Goal: Task Accomplishment & Management: Manage account settings

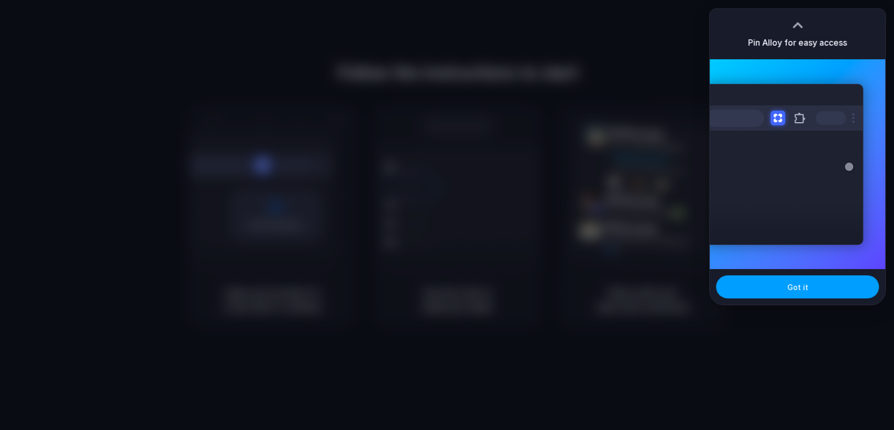
click at [798, 290] on span "Got it" at bounding box center [797, 286] width 21 height 11
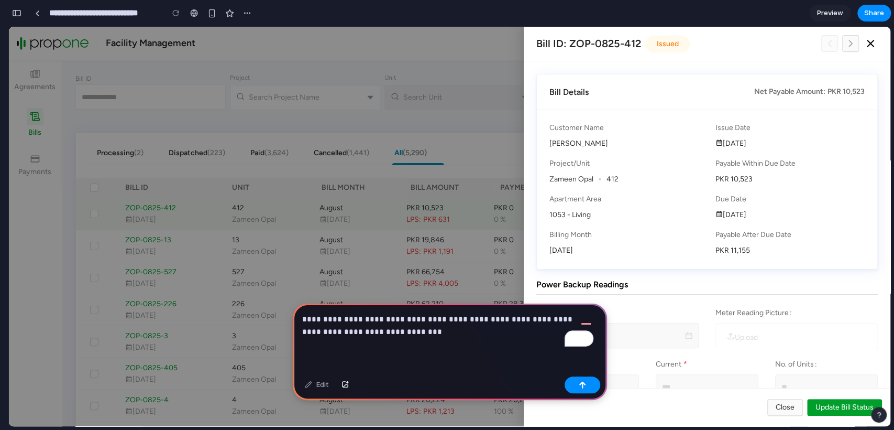
click at [397, 326] on p "**********" at bounding box center [447, 325] width 291 height 25
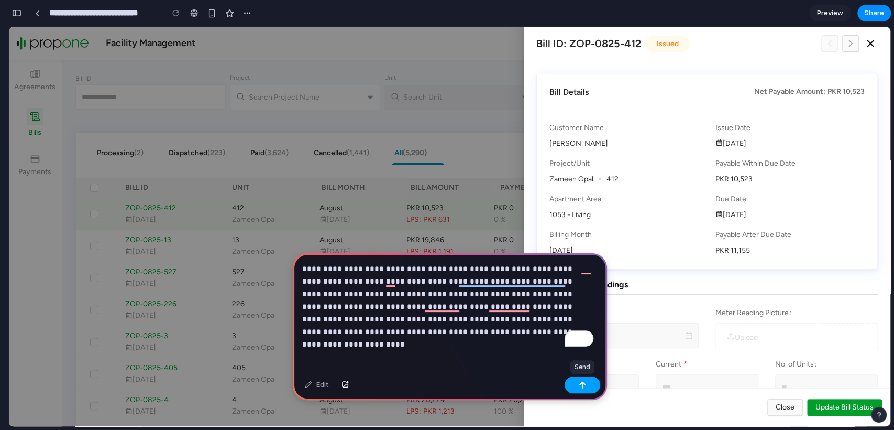
click at [584, 390] on button "button" at bounding box center [583, 384] width 36 height 17
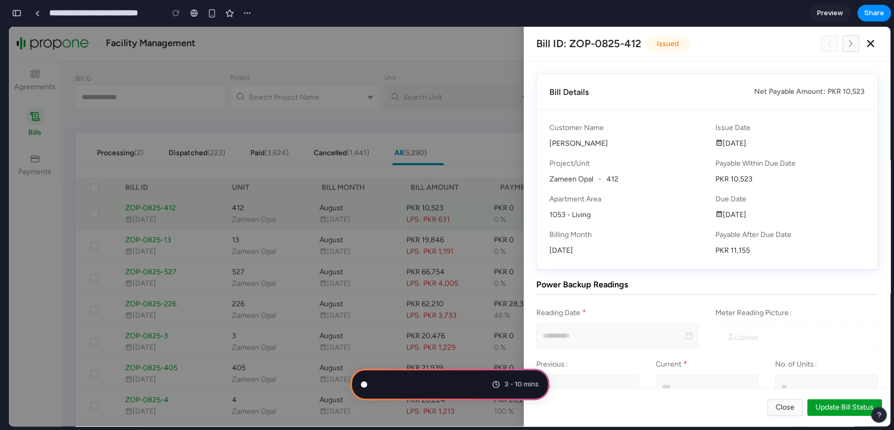
scroll to position [26, 0]
type input "**********"
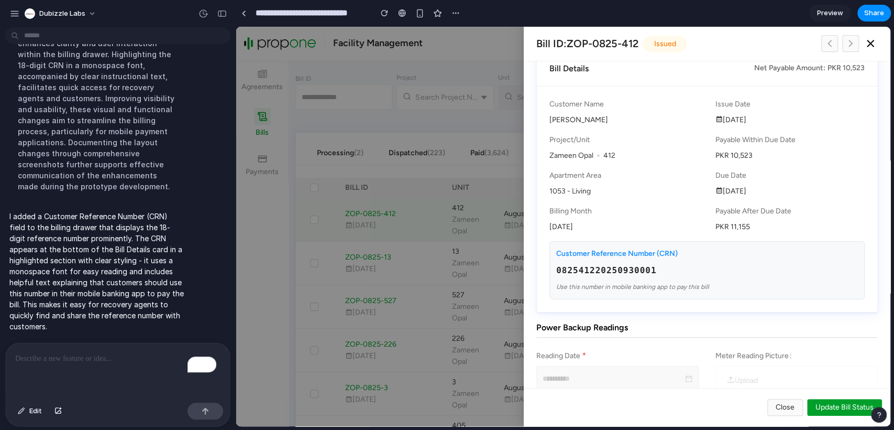
scroll to position [0, 0]
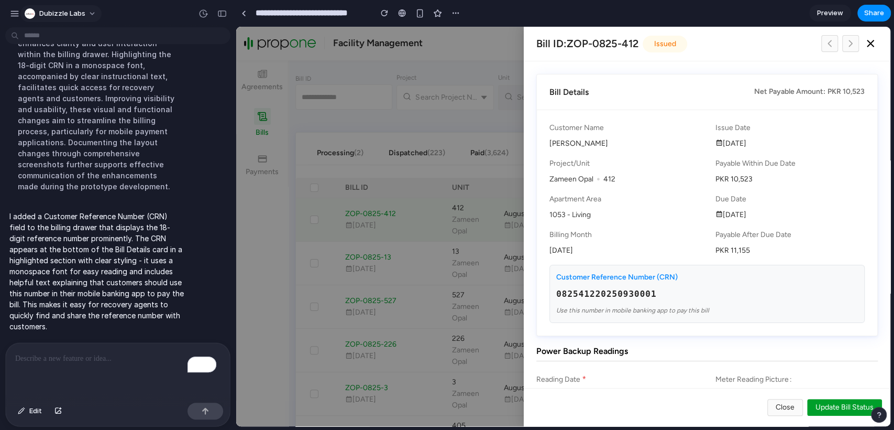
click at [90, 10] on button "Dubizzle Labs" at bounding box center [60, 13] width 81 height 17
click at [65, 35] on span "Settings" at bounding box center [53, 37] width 29 height 10
click at [92, 17] on button "Dubizzle Labs" at bounding box center [60, 13] width 81 height 17
click at [38, 37] on div "Settings" at bounding box center [47, 37] width 41 height 10
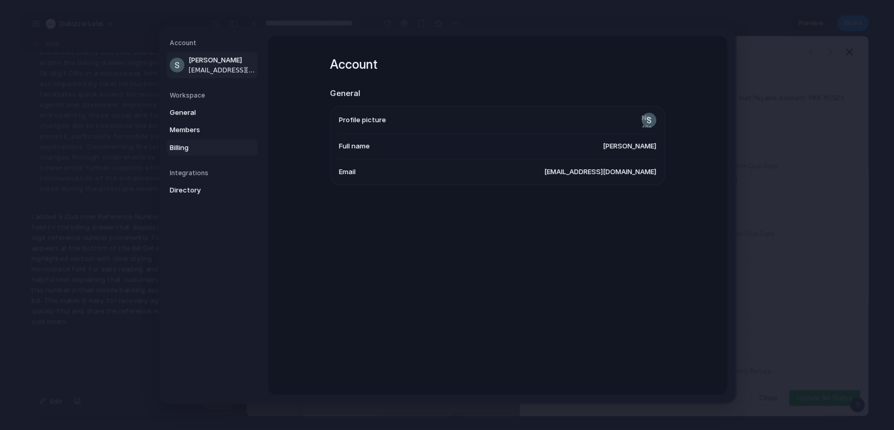
click at [187, 144] on span "Billing" at bounding box center [203, 147] width 67 height 10
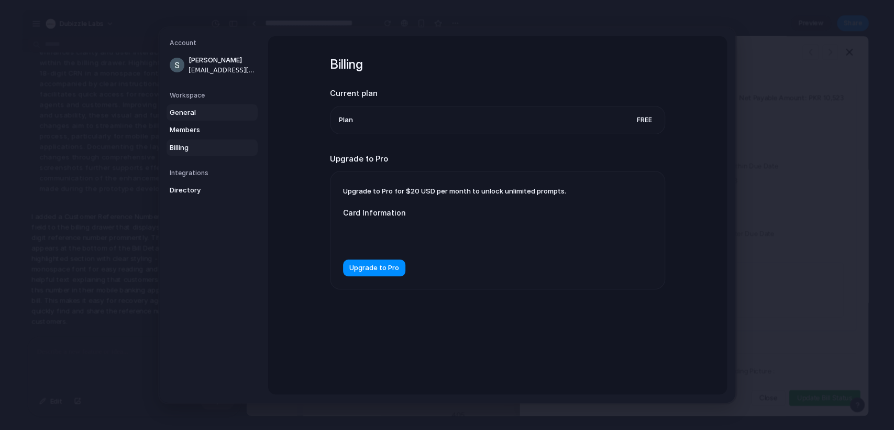
click at [190, 108] on span "General" at bounding box center [203, 112] width 67 height 10
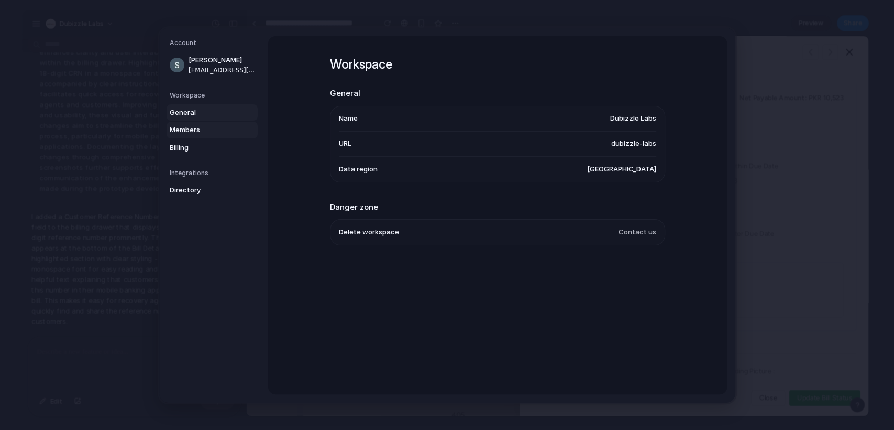
click at [213, 125] on span "Members" at bounding box center [203, 130] width 67 height 10
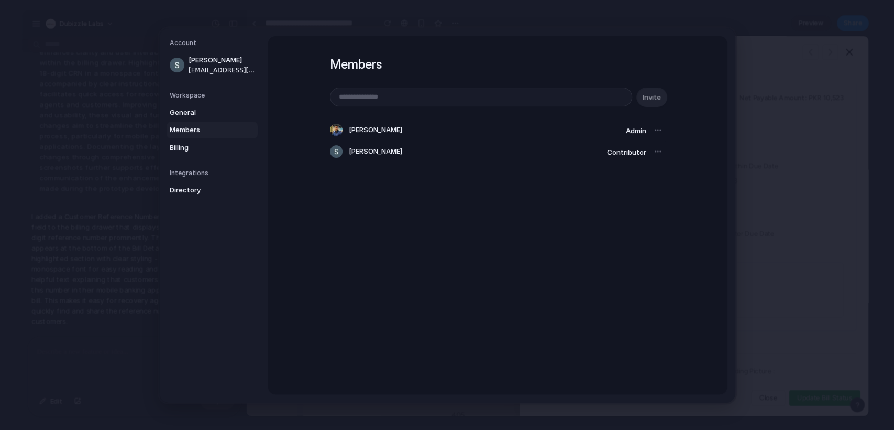
click at [652, 149] on div at bounding box center [658, 151] width 15 height 15
click at [652, 129] on div at bounding box center [658, 130] width 15 height 15
click at [655, 149] on div at bounding box center [658, 151] width 15 height 15
click at [382, 153] on span "Shaleeza Alamgeer" at bounding box center [375, 151] width 53 height 10
click at [193, 141] on link "Billing" at bounding box center [212, 147] width 91 height 17
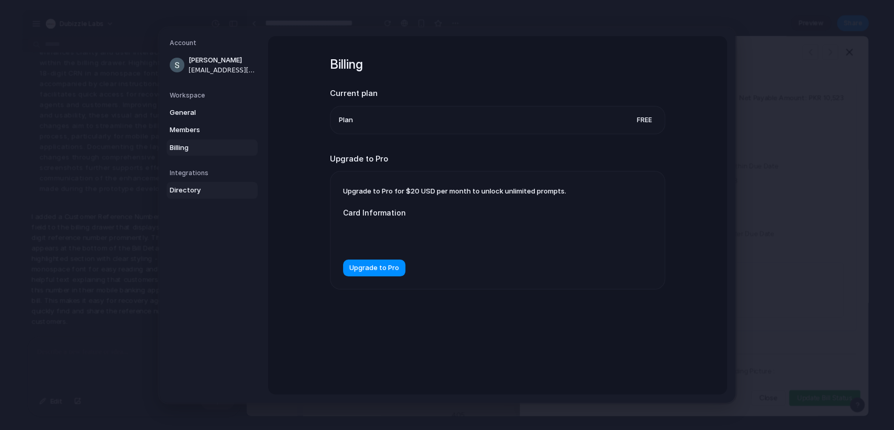
click at [197, 194] on span "Directory" at bounding box center [203, 190] width 67 height 10
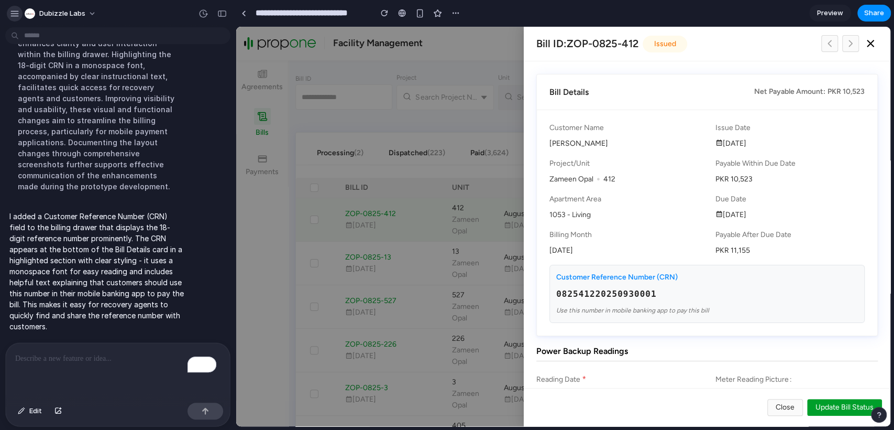
click at [18, 14] on div "button" at bounding box center [14, 13] width 9 height 9
click at [457, 9] on div "button" at bounding box center [456, 13] width 8 height 8
click at [121, 8] on div "Duplicate Delete" at bounding box center [447, 215] width 894 height 430
click at [8, 14] on button "button" at bounding box center [15, 14] width 16 height 16
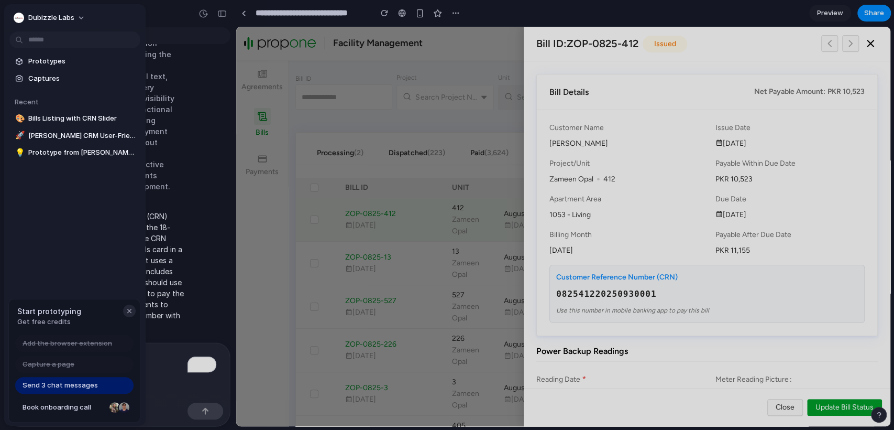
click at [130, 310] on div "button" at bounding box center [129, 310] width 8 height 8
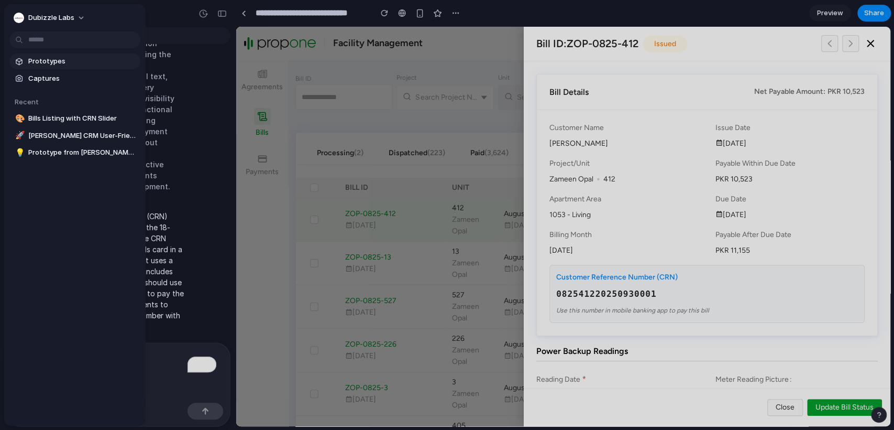
drag, startPoint x: 57, startPoint y: 413, endPoint x: 28, endPoint y: 64, distance: 350.1
click at [56, 412] on div "Dubizzle Labs Prototypes Captures Recent 🎨 Bills Listing with CRN Slider 🚀 Jarv…" at bounding box center [74, 214] width 141 height 421
click at [29, 11] on button "Dubizzle Labs" at bounding box center [49, 17] width 81 height 17
click at [52, 58] on span "Invite members" at bounding box center [53, 58] width 50 height 10
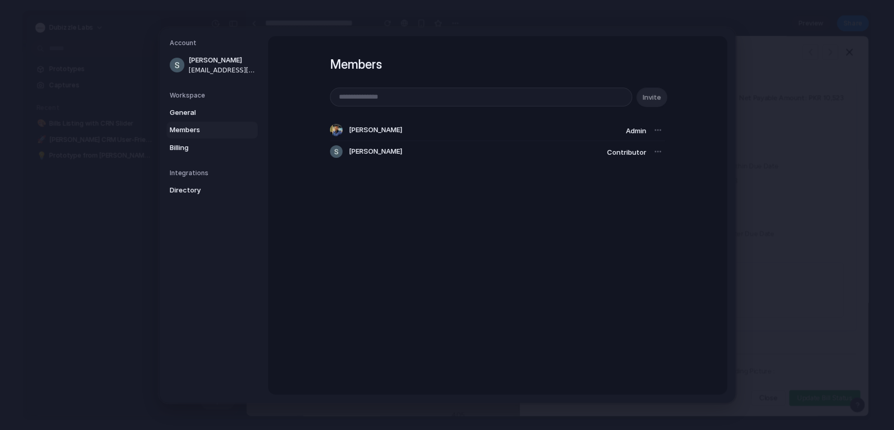
click at [189, 98] on h5 "Workspace" at bounding box center [214, 94] width 88 height 9
click at [188, 94] on h5 "Workspace" at bounding box center [214, 94] width 88 height 9
click at [187, 52] on link "Shaleeza Alamgeer shaleeza.alamgeer@dubizzlelabs.com" at bounding box center [212, 65] width 91 height 26
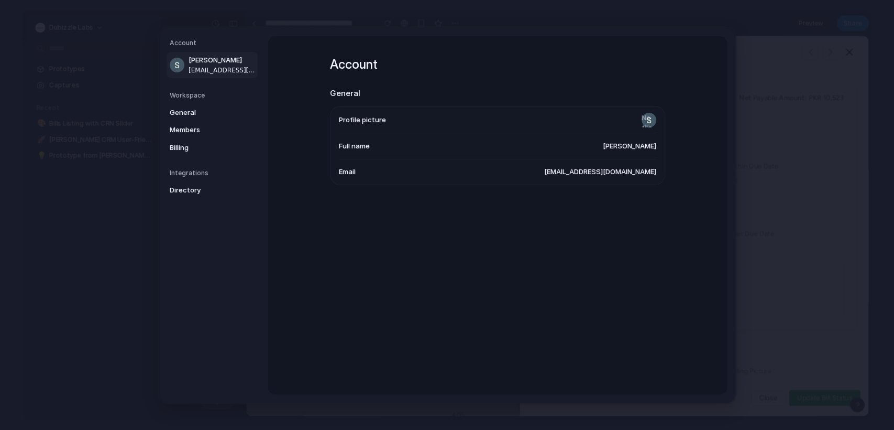
click at [183, 63] on div at bounding box center [177, 64] width 15 height 15
click at [372, 125] on li "Profile picture" at bounding box center [497, 120] width 317 height 28
click at [372, 118] on span "Profile picture" at bounding box center [362, 119] width 47 height 10
click at [355, 148] on span "Full name" at bounding box center [354, 146] width 31 height 10
drag, startPoint x: 346, startPoint y: 169, endPoint x: 529, endPoint y: 169, distance: 182.8
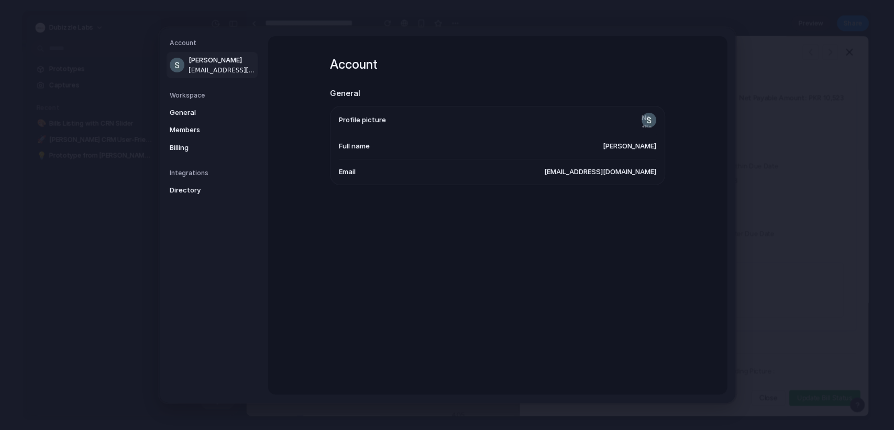
click at [349, 169] on span "Email" at bounding box center [347, 171] width 17 height 10
click at [576, 169] on span "shaleeza.alamgeer@dubizzlelabs.com" at bounding box center [600, 171] width 112 height 10
click at [617, 145] on span "Shaleeza Alamgeer" at bounding box center [629, 146] width 53 height 10
click at [642, 119] on input "file" at bounding box center [649, 119] width 15 height 15
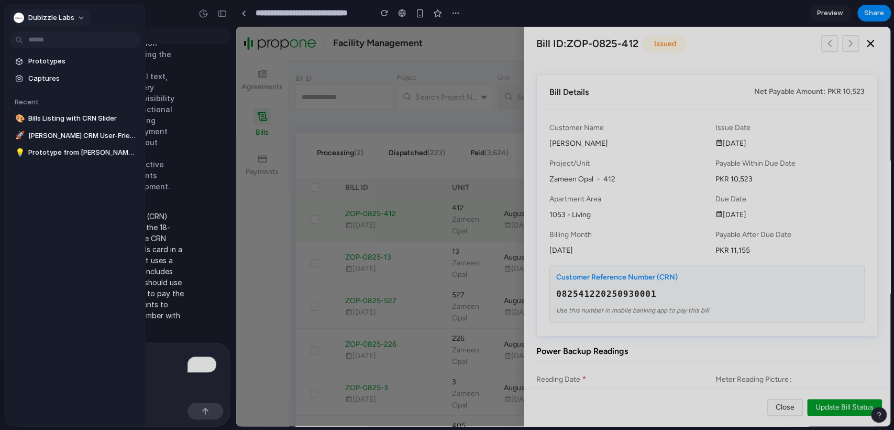
click at [50, 15] on span "Dubizzle Labs" at bounding box center [51, 18] width 46 height 10
click at [58, 40] on li "Settings" at bounding box center [55, 40] width 87 height 17
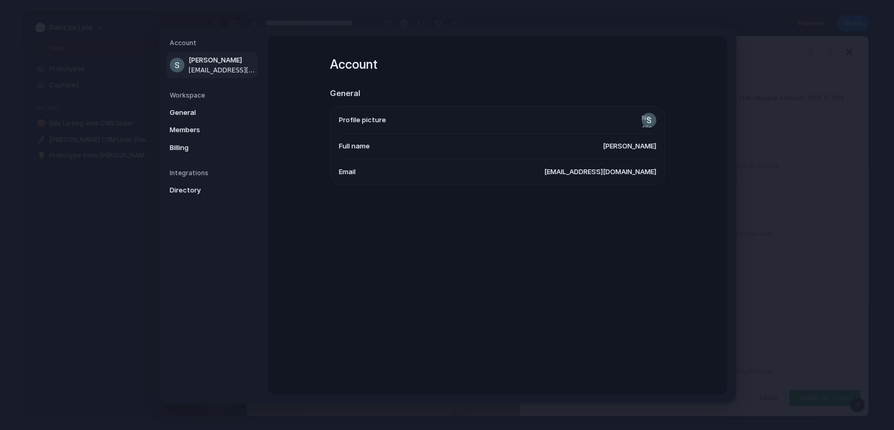
click at [203, 69] on span "shaleeza.alamgeer@dubizzlelabs.com" at bounding box center [222, 69] width 67 height 9
click at [199, 107] on span "General" at bounding box center [203, 112] width 67 height 10
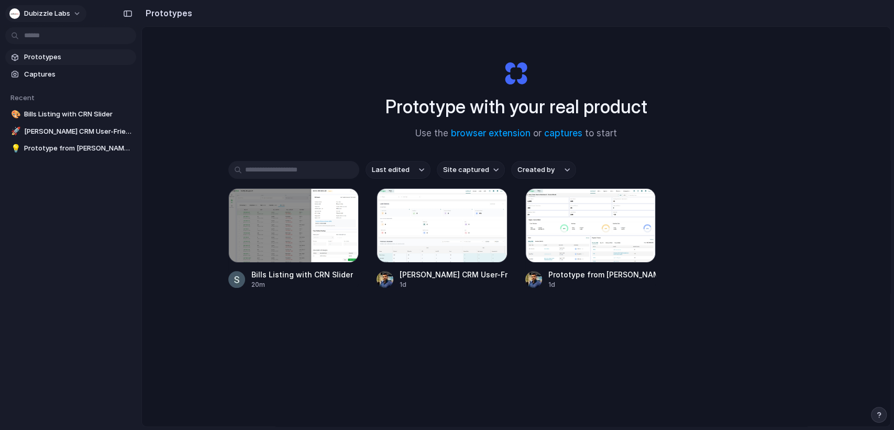
click at [73, 11] on button "Dubizzle Labs" at bounding box center [45, 13] width 81 height 17
click at [43, 38] on span "Settings" at bounding box center [38, 37] width 29 height 10
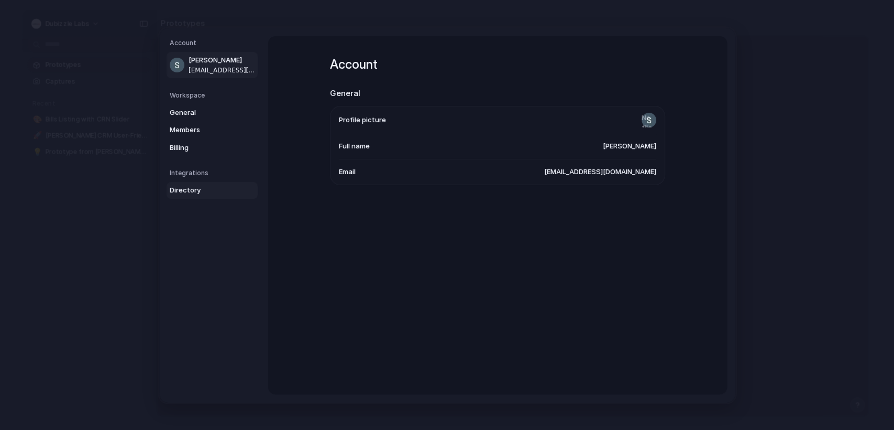
click at [189, 192] on span "Directory" at bounding box center [203, 190] width 67 height 10
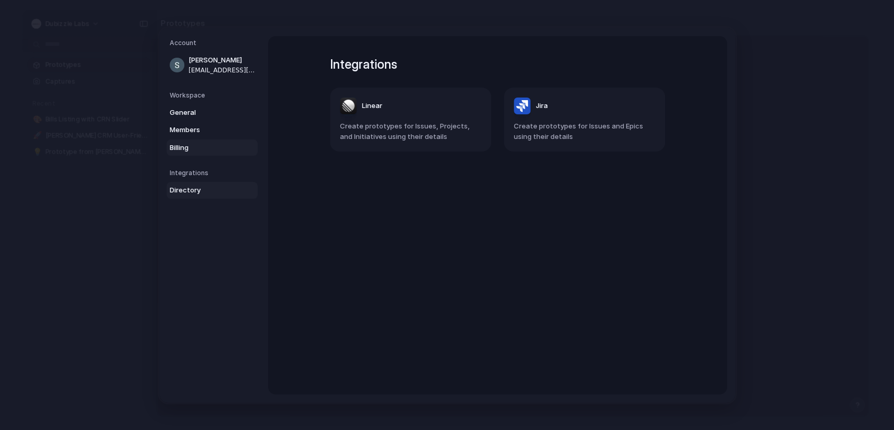
click at [184, 146] on span "Billing" at bounding box center [203, 147] width 67 height 10
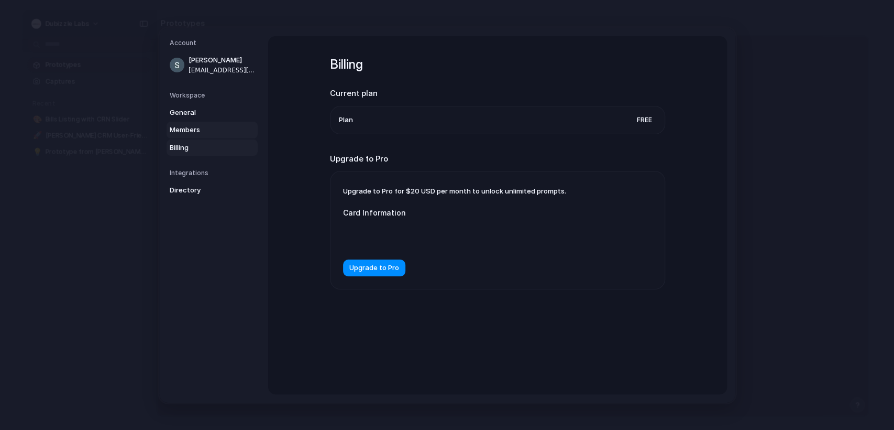
click at [187, 135] on link "Members" at bounding box center [212, 130] width 91 height 17
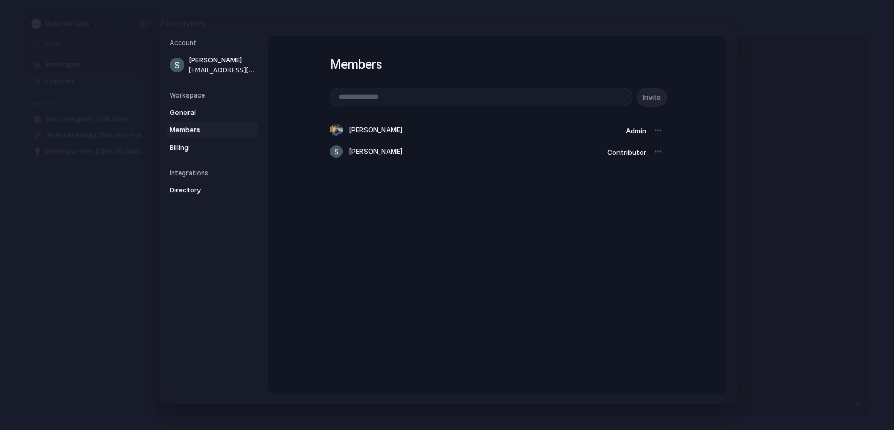
click at [654, 151] on div at bounding box center [658, 151] width 15 height 15
click at [655, 130] on div at bounding box center [658, 130] width 15 height 15
click at [654, 129] on div at bounding box center [658, 130] width 15 height 15
drag, startPoint x: 654, startPoint y: 129, endPoint x: 633, endPoint y: 128, distance: 21.0
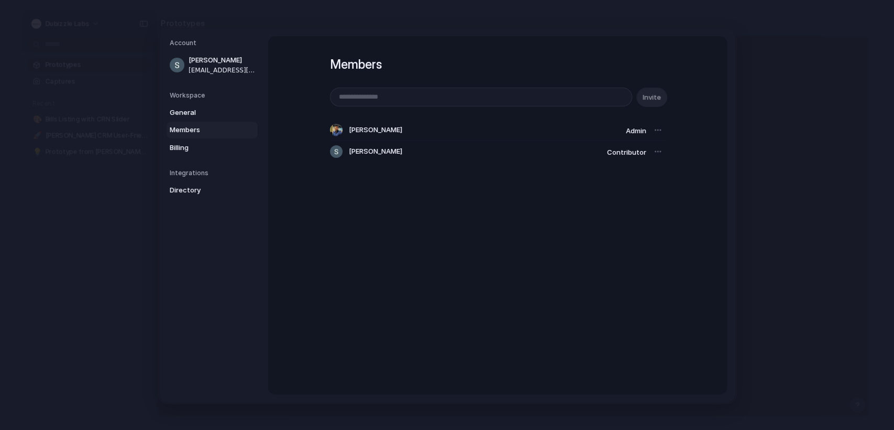
click at [633, 128] on div "Izhan Shaur Awan Admin" at bounding box center [497, 129] width 335 height 21
drag, startPoint x: 633, startPoint y: 128, endPoint x: 657, endPoint y: 131, distance: 24.8
click at [657, 131] on div "Izhan Shaur Awan Admin" at bounding box center [497, 129] width 335 height 21
click at [657, 131] on div at bounding box center [658, 130] width 15 height 15
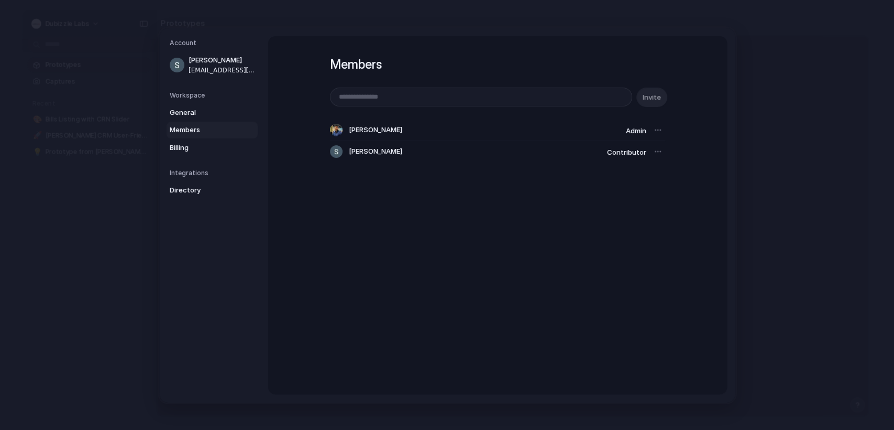
click at [657, 131] on div at bounding box center [658, 130] width 15 height 15
click at [655, 127] on div at bounding box center [658, 130] width 15 height 15
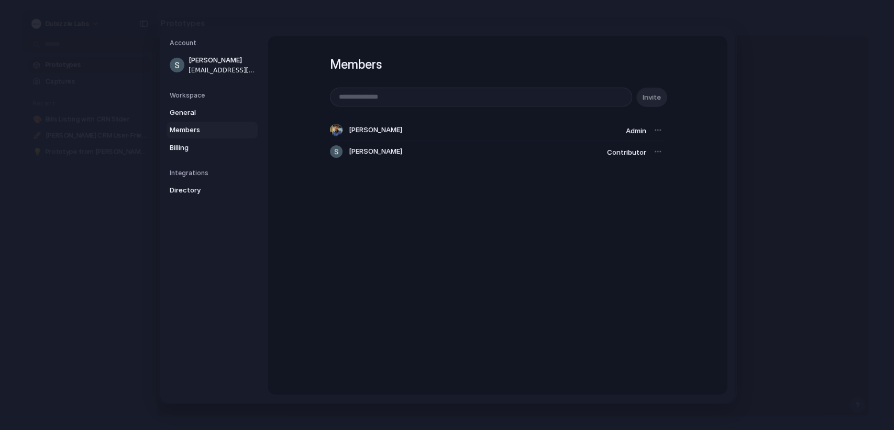
drag, startPoint x: 655, startPoint y: 127, endPoint x: 655, endPoint y: 152, distance: 25.1
click at [655, 152] on div "Izhan Shaur Awan Admin Shaleeza Alamgeer Contributor" at bounding box center [497, 140] width 335 height 42
click at [655, 152] on div at bounding box center [658, 151] width 15 height 15
